Goal: Navigation & Orientation: Find specific page/section

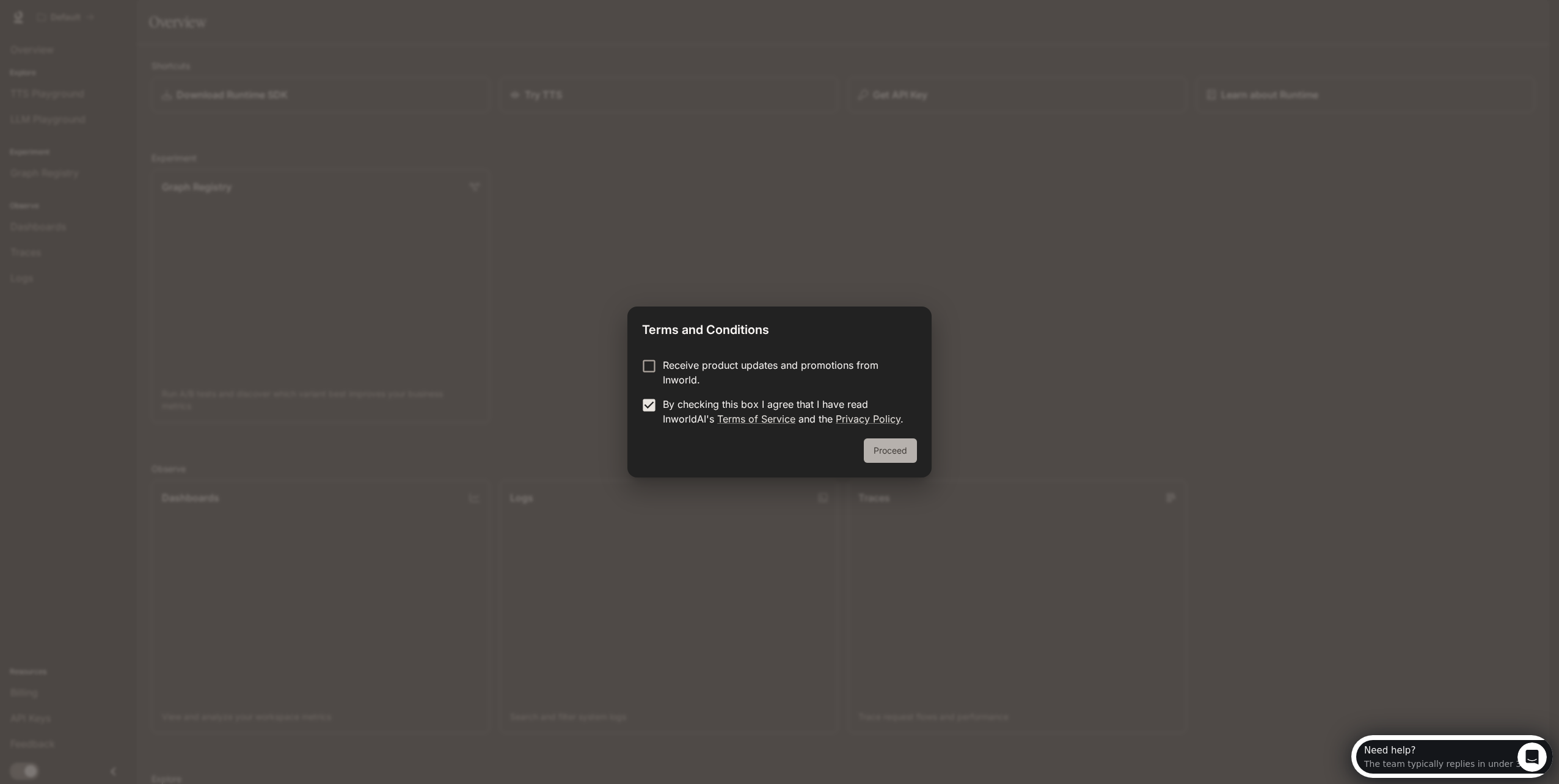
click at [898, 456] on button "Proceed" at bounding box center [890, 450] width 53 height 24
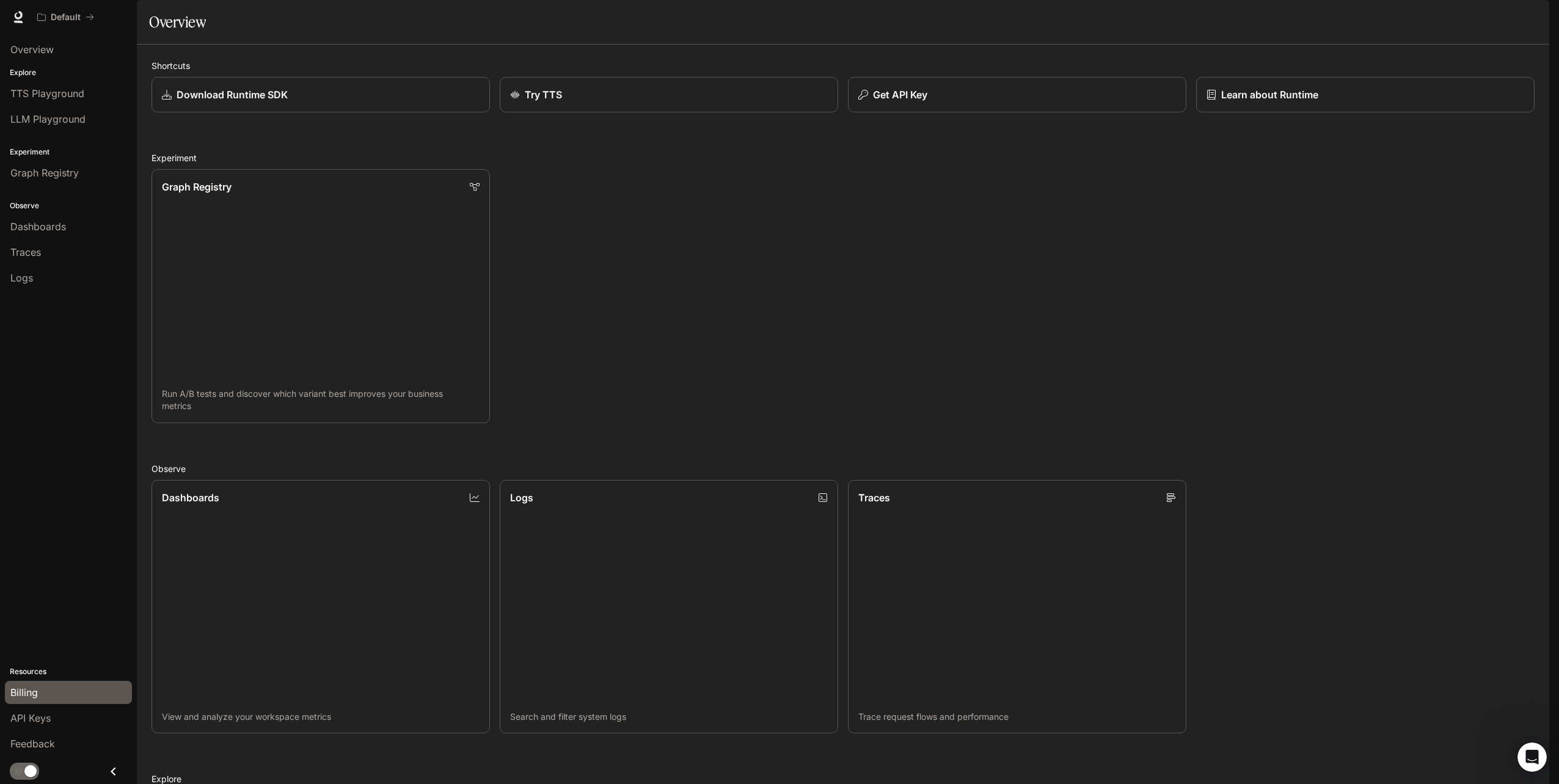
click at [27, 694] on span "Billing" at bounding box center [24, 692] width 27 height 15
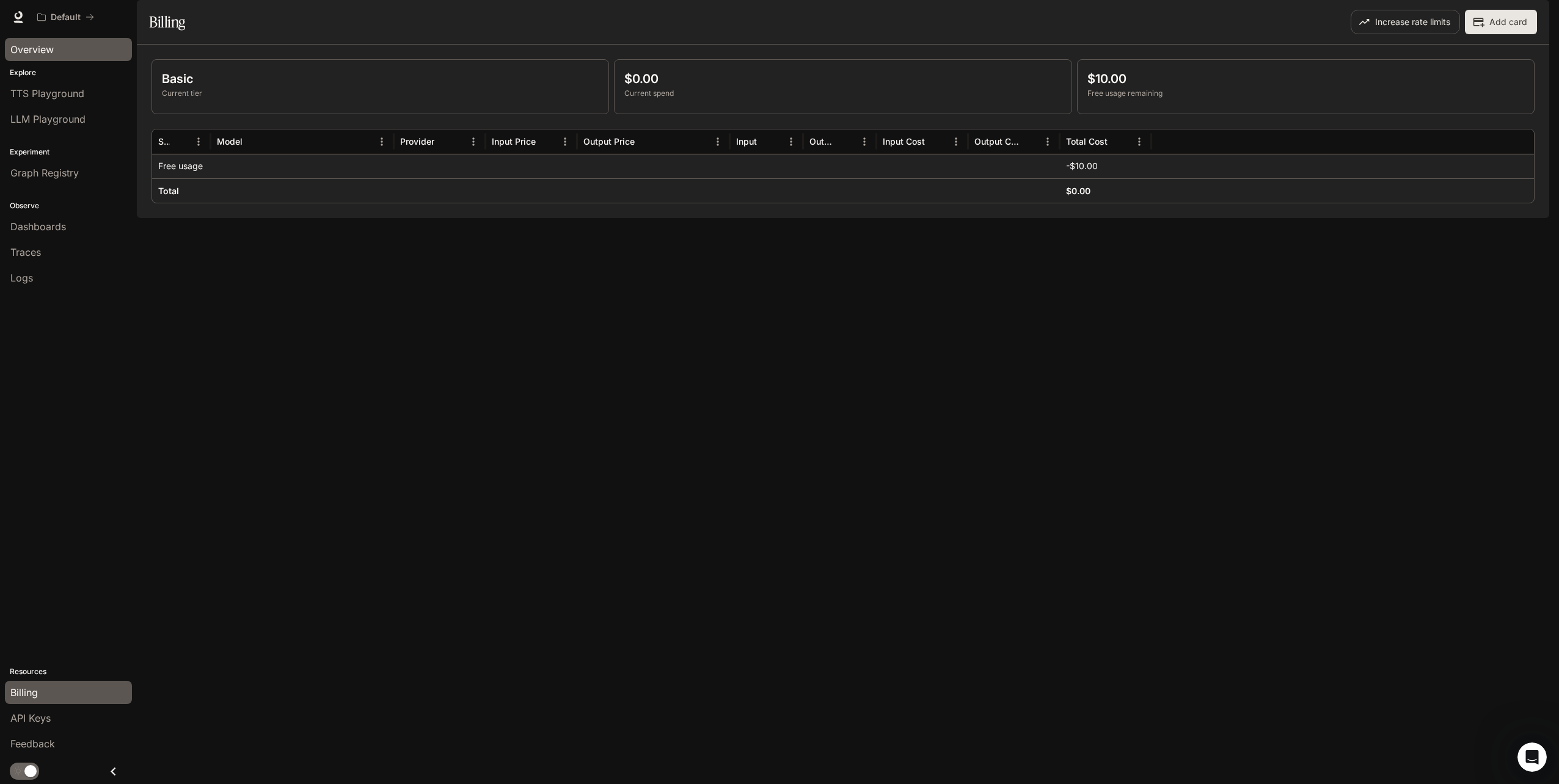
click at [55, 45] on div "Overview" at bounding box center [69, 49] width 116 height 15
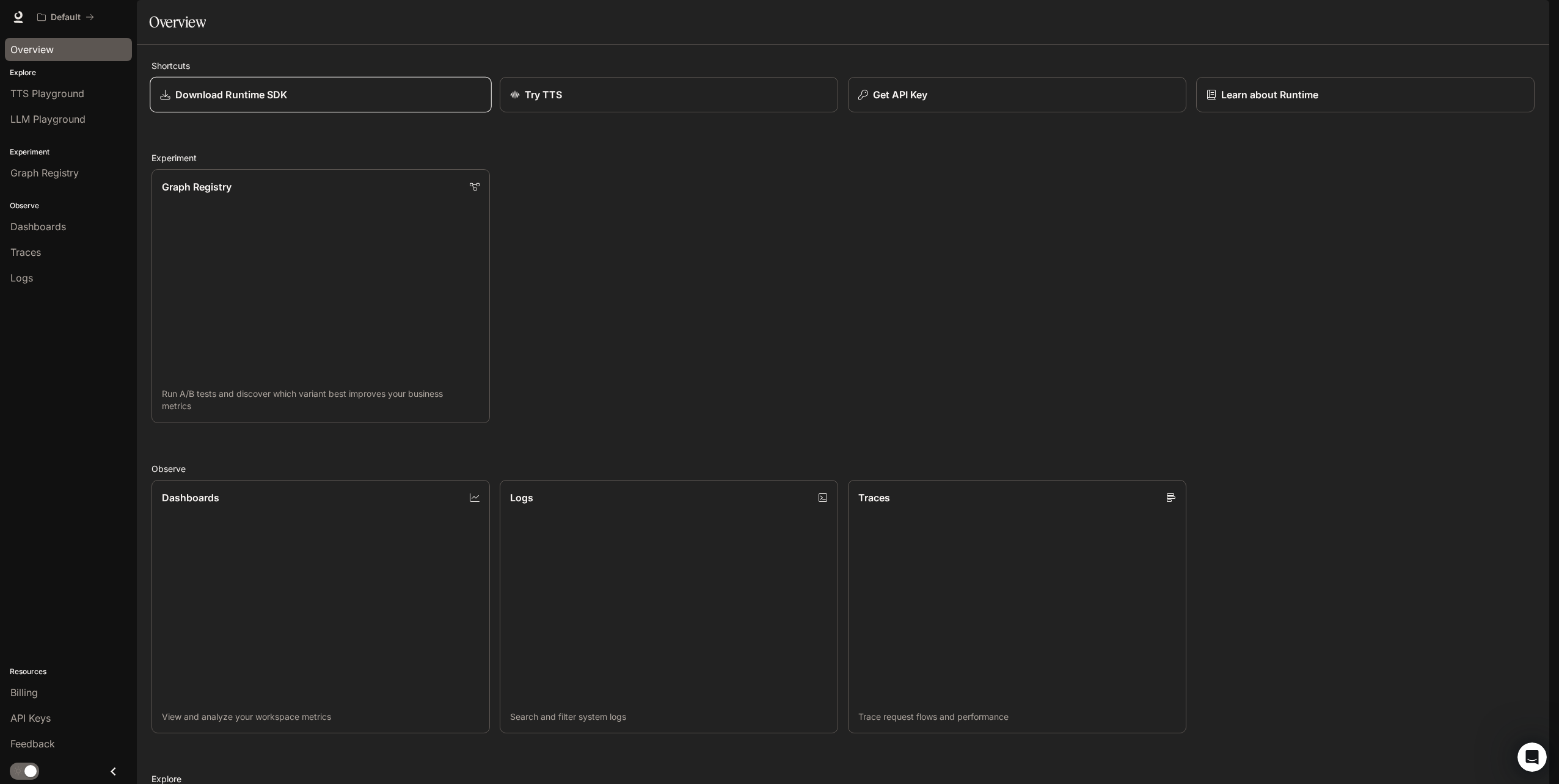
click at [312, 102] on div "Download Runtime SDK" at bounding box center [320, 95] width 320 height 15
click at [277, 314] on link "Graph Registry Run A/B tests and discover which variant best improves your busi…" at bounding box center [320, 296] width 342 height 257
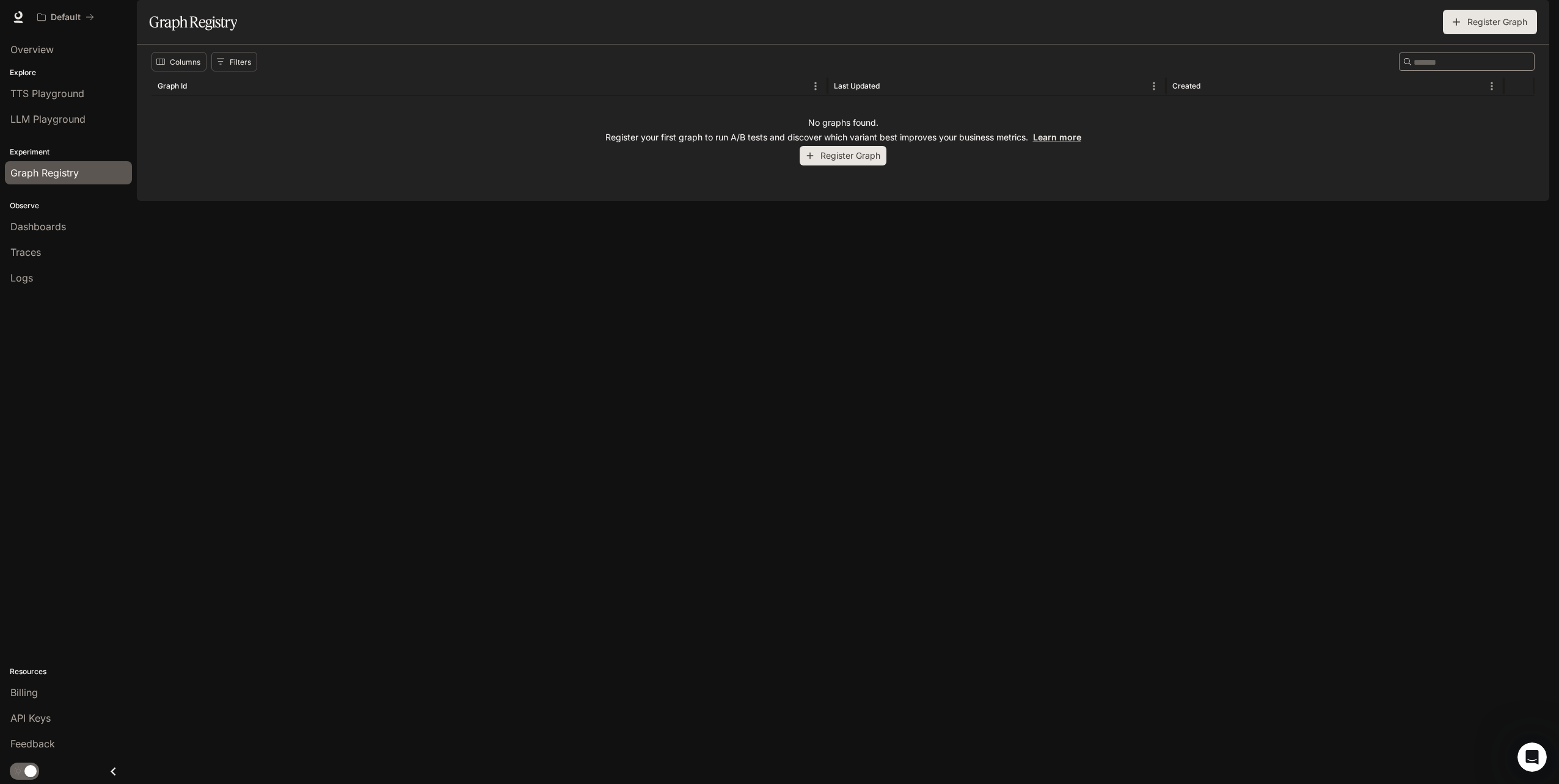
drag, startPoint x: 131, startPoint y: 181, endPoint x: 233, endPoint y: 208, distance: 105.5
